Goal: Navigation & Orientation: Understand site structure

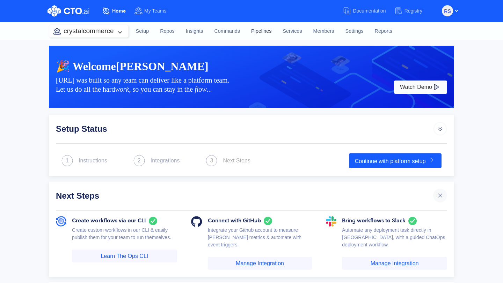
click at [266, 32] on link "Pipelines" at bounding box center [260, 31] width 31 height 19
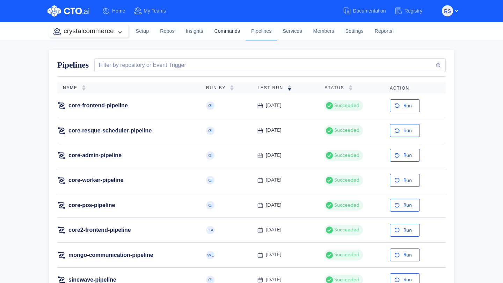
click at [220, 38] on link "Commands" at bounding box center [226, 31] width 37 height 19
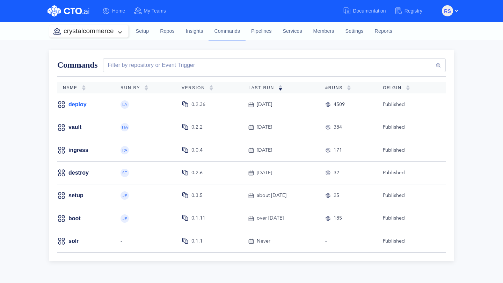
click at [75, 105] on link "deploy" at bounding box center [77, 105] width 18 height 8
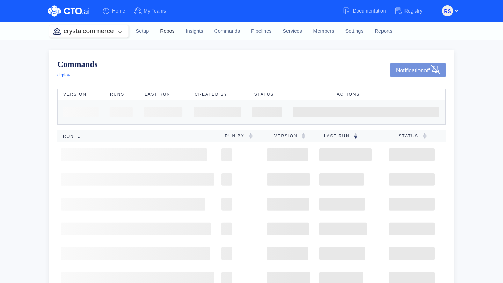
click at [168, 32] on link "Repos" at bounding box center [167, 31] width 26 height 19
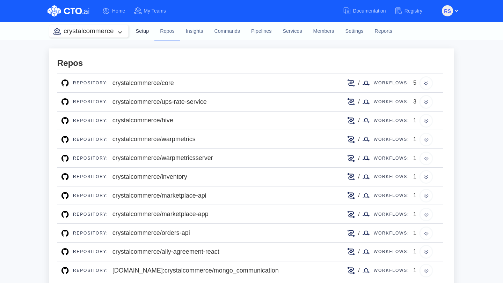
click at [142, 33] on link "Setup" at bounding box center [142, 31] width 24 height 19
